Goal: Information Seeking & Learning: Check status

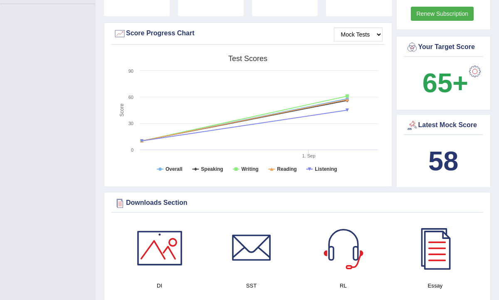
scroll to position [199, 0]
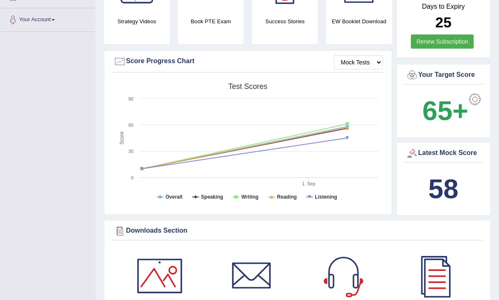
click at [440, 152] on div "Latest Mock Score" at bounding box center [443, 153] width 76 height 12
click at [442, 184] on b "58" at bounding box center [443, 189] width 30 height 30
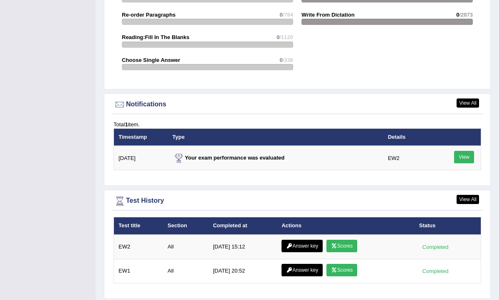
scroll to position [943, 0]
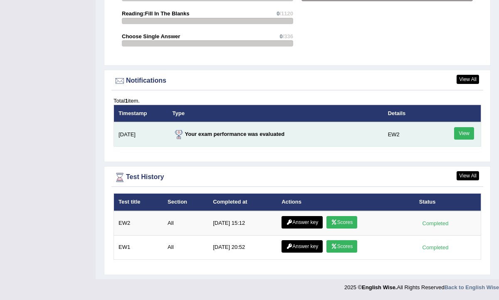
click at [465, 136] on link "View" at bounding box center [464, 133] width 20 height 12
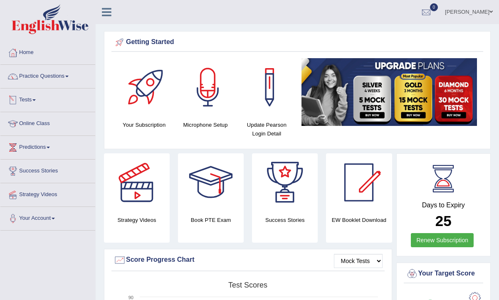
click at [39, 99] on link "Tests" at bounding box center [47, 98] width 95 height 21
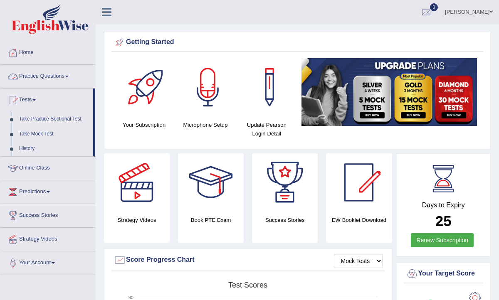
click at [46, 75] on link "Practice Questions" at bounding box center [47, 75] width 95 height 21
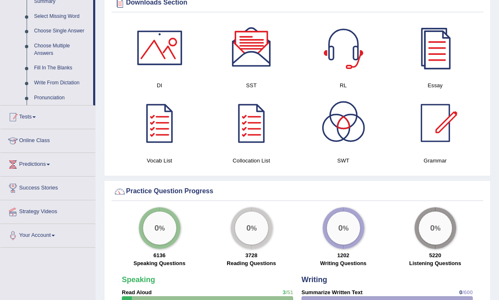
scroll to position [428, 0]
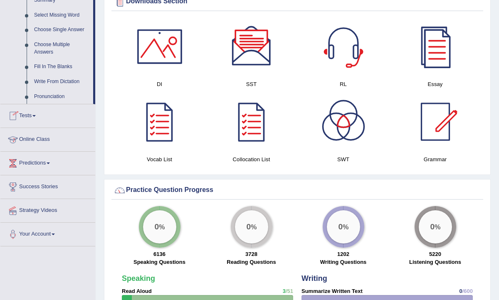
click at [36, 125] on link "Tests" at bounding box center [47, 114] width 95 height 21
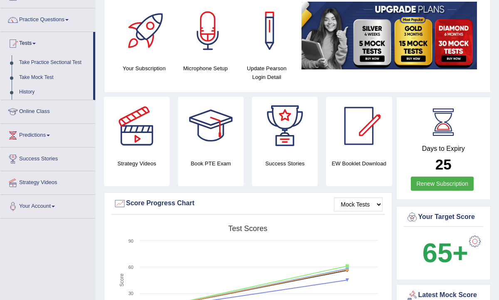
scroll to position [56, 0]
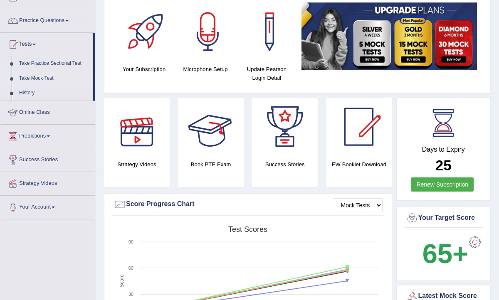
click at [48, 78] on link "Take Mock Test" at bounding box center [54, 78] width 78 height 15
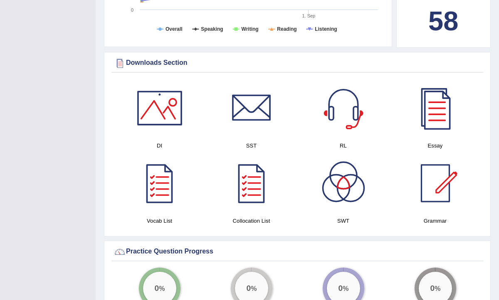
scroll to position [345, 0]
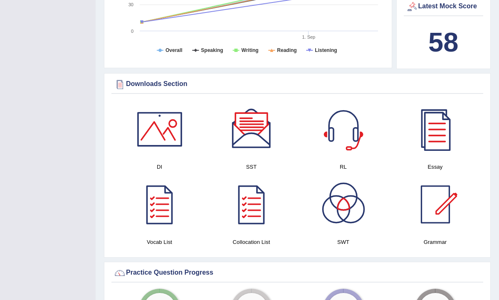
click at [163, 120] on div at bounding box center [159, 129] width 58 height 58
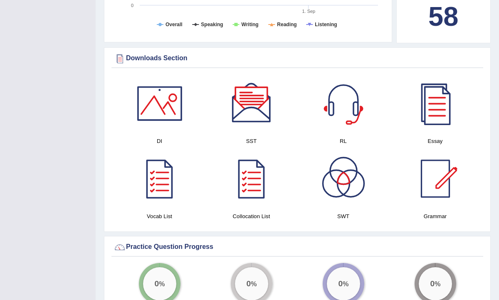
scroll to position [369, 0]
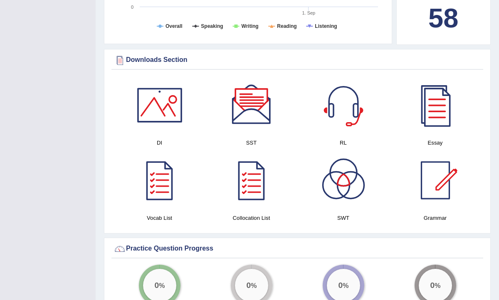
click at [243, 114] on div at bounding box center [251, 105] width 58 height 58
click at [342, 108] on div at bounding box center [343, 105] width 58 height 58
click at [437, 118] on div at bounding box center [435, 105] width 58 height 58
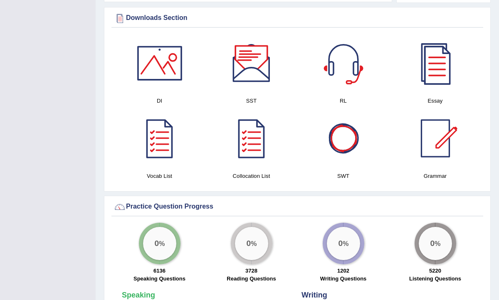
scroll to position [412, 0]
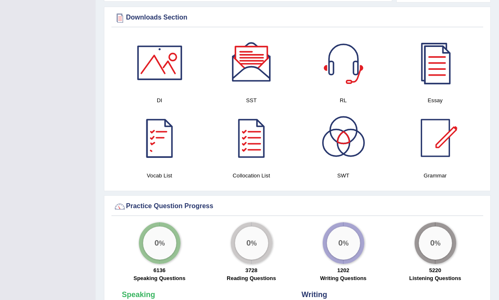
click at [162, 150] on div at bounding box center [159, 138] width 58 height 58
click at [440, 146] on div at bounding box center [435, 138] width 58 height 58
